Goal: Information Seeking & Learning: Learn about a topic

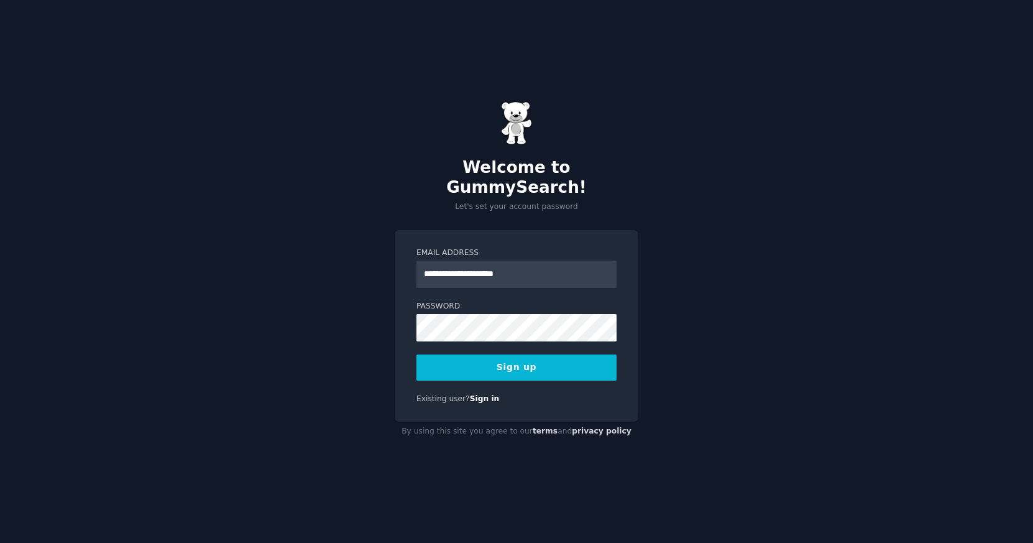
type input "**********"
click at [517, 357] on button "Sign up" at bounding box center [517, 367] width 200 height 26
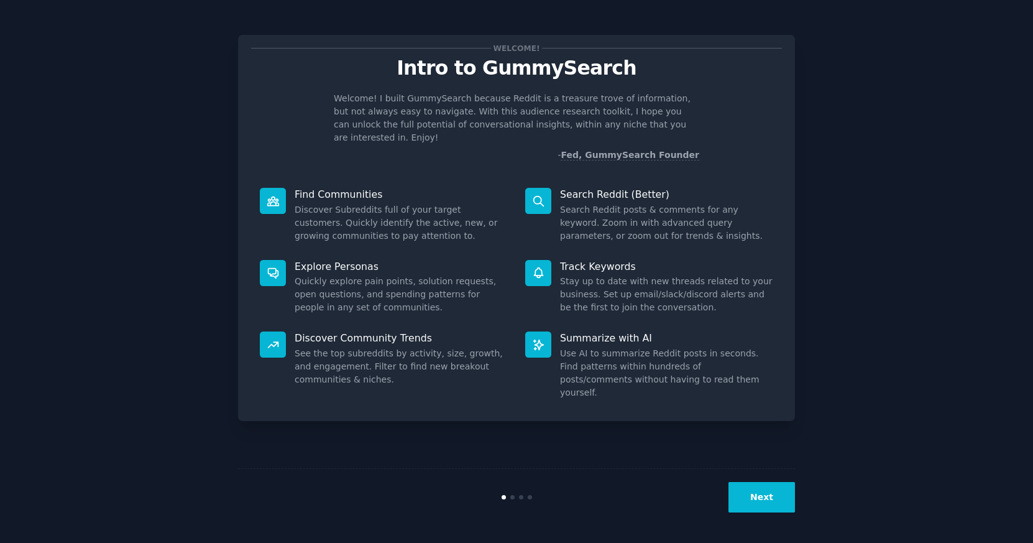
click at [753, 487] on button "Next" at bounding box center [762, 497] width 67 height 30
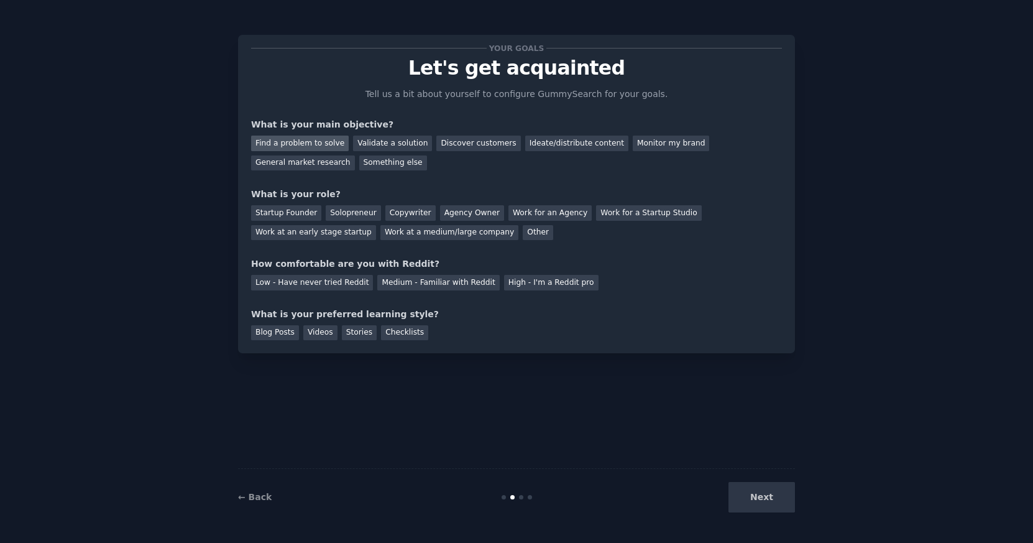
click at [317, 142] on div "Find a problem to solve" at bounding box center [300, 144] width 98 height 16
click at [405, 148] on div "Validate a solution" at bounding box center [392, 144] width 79 height 16
click at [553, 144] on div "Ideate/distribute content" at bounding box center [576, 144] width 103 height 16
click at [362, 214] on div "Solopreneur" at bounding box center [353, 213] width 55 height 16
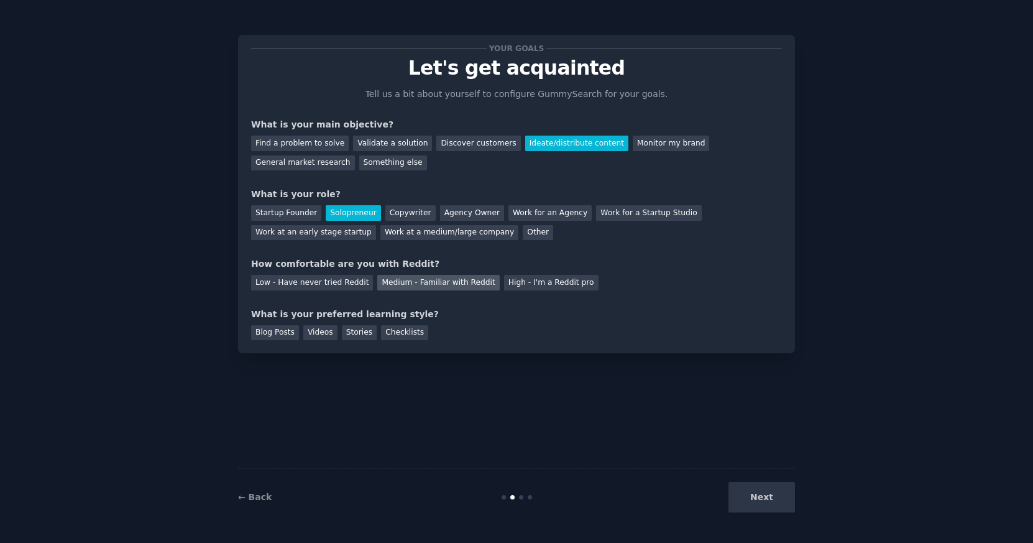
click at [448, 283] on div "Medium - Familiar with Reddit" at bounding box center [438, 283] width 122 height 16
click at [277, 334] on div "Blog Posts" at bounding box center [275, 333] width 48 height 16
click at [761, 498] on button "Next" at bounding box center [762, 497] width 67 height 30
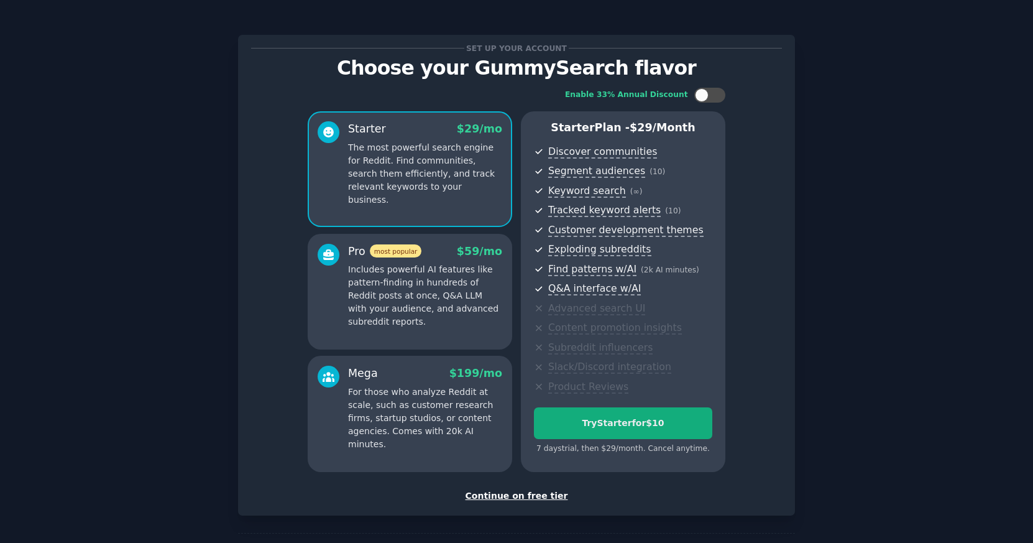
click at [611, 417] on div "Try Starter for $10" at bounding box center [623, 423] width 177 height 13
click at [530, 491] on div "Continue on free tier" at bounding box center [516, 495] width 531 height 13
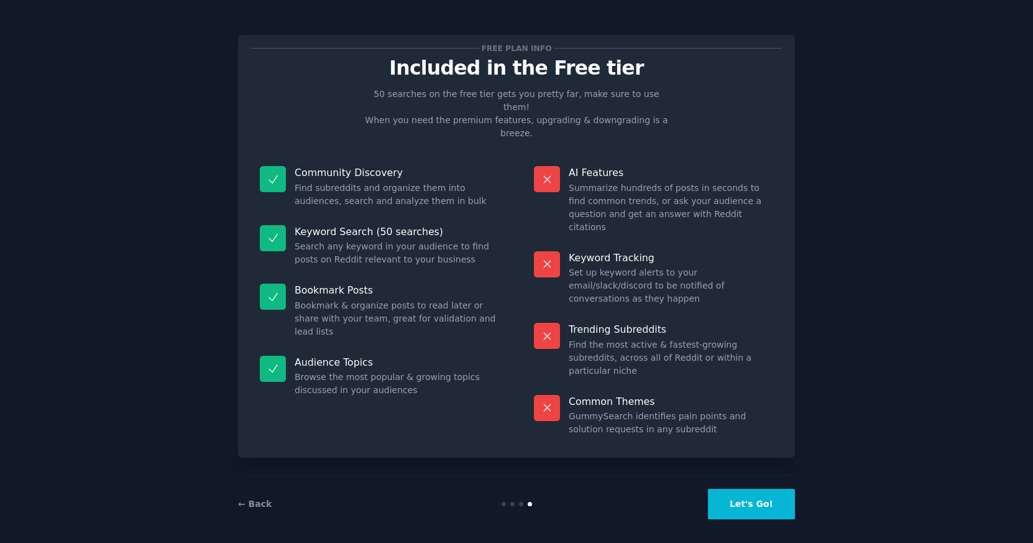
click at [758, 501] on button "Let's Go!" at bounding box center [751, 504] width 87 height 30
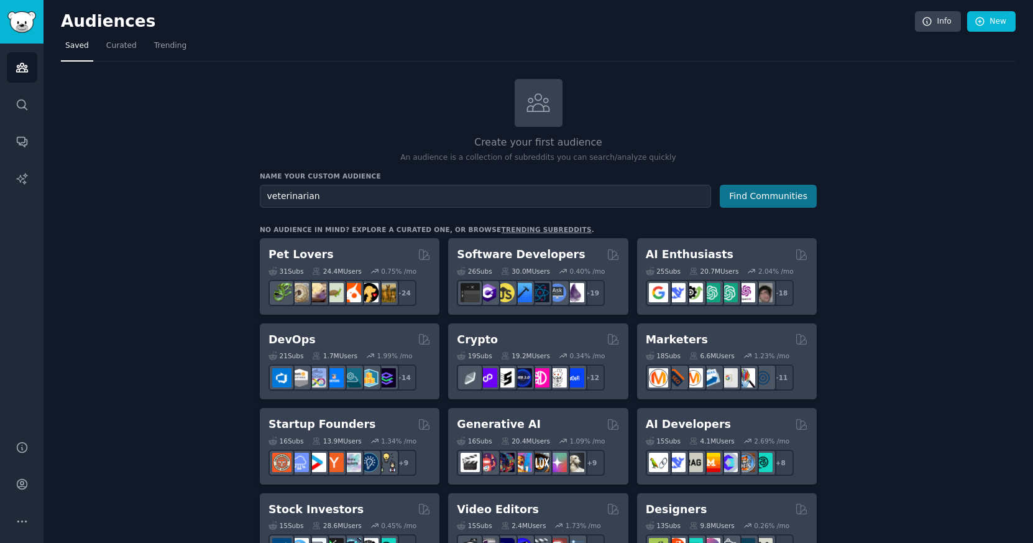
type input "veterinarian"
click at [798, 192] on button "Find Communities" at bounding box center [768, 196] width 97 height 23
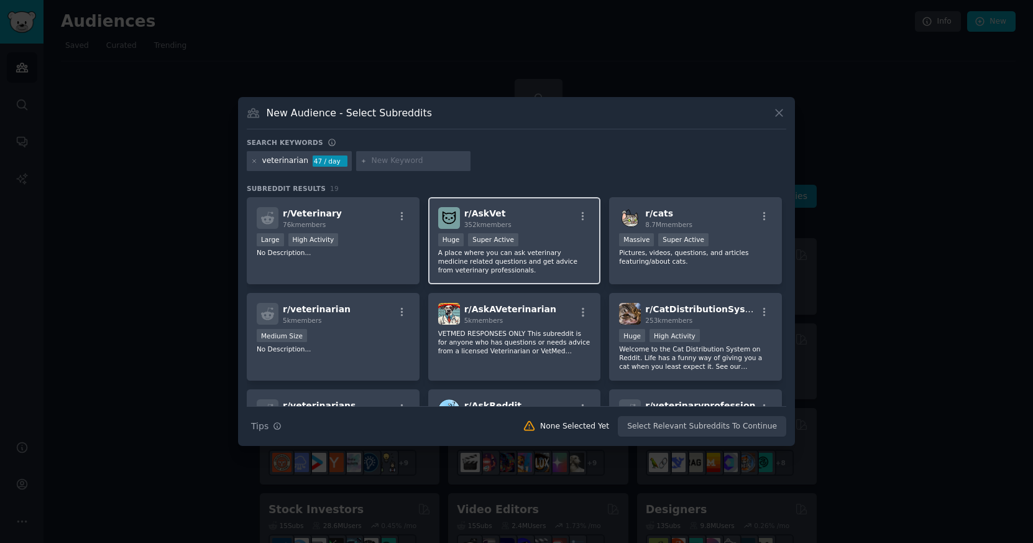
click at [511, 259] on p "A place where you can ask veterinary medicine related questions and get advice …" at bounding box center [514, 261] width 153 height 26
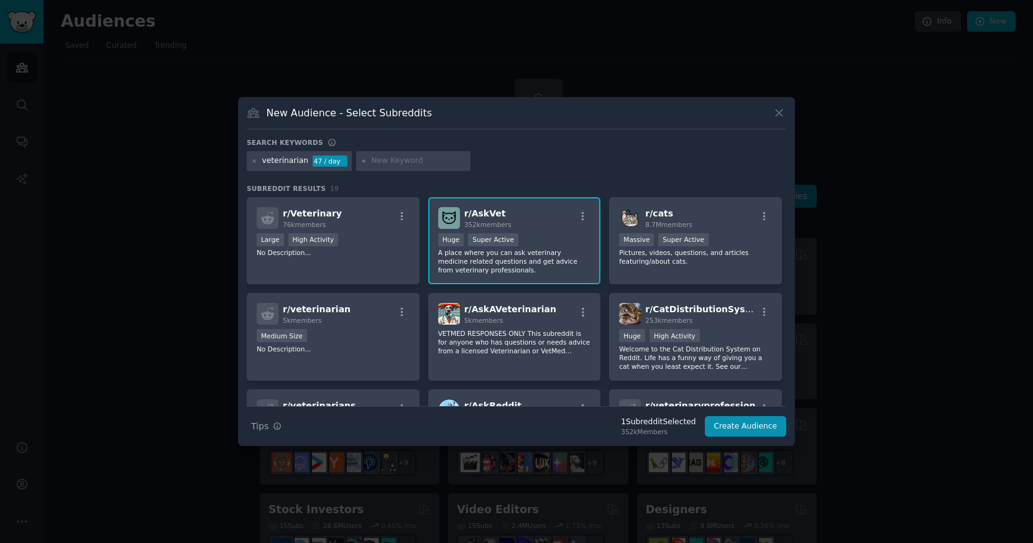
click at [511, 259] on p "A place where you can ask veterinary medicine related questions and get advice …" at bounding box center [514, 261] width 153 height 26
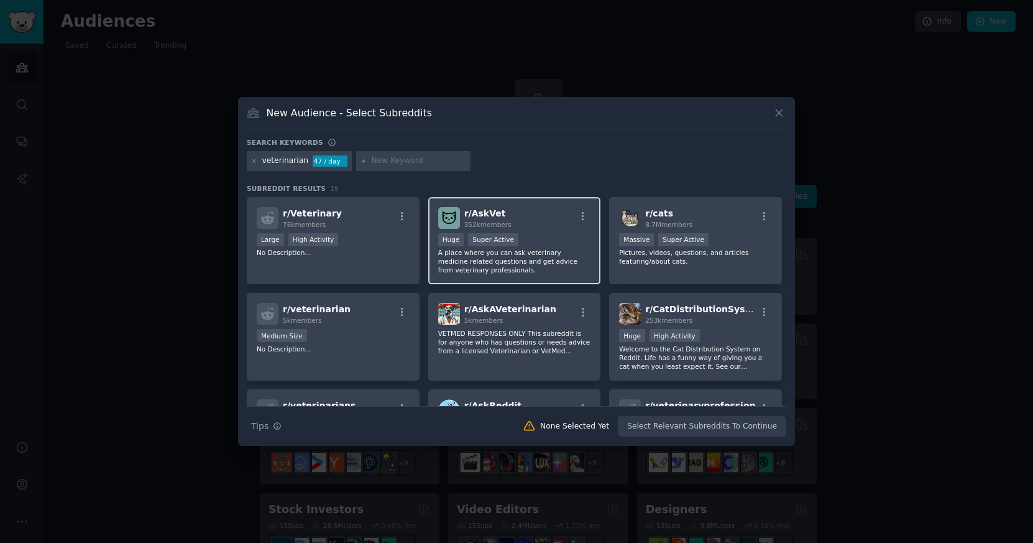
click at [512, 258] on p "A place where you can ask veterinary medicine related questions and get advice …" at bounding box center [514, 261] width 153 height 26
